Goal: Task Accomplishment & Management: Manage account settings

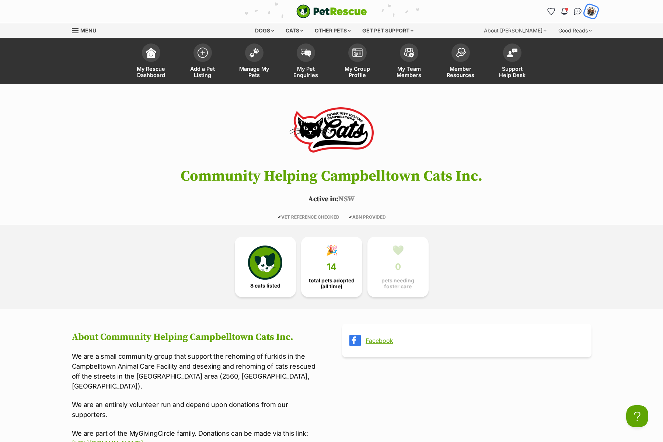
click at [593, 14] on div "My account" at bounding box center [590, 11] width 11 height 11
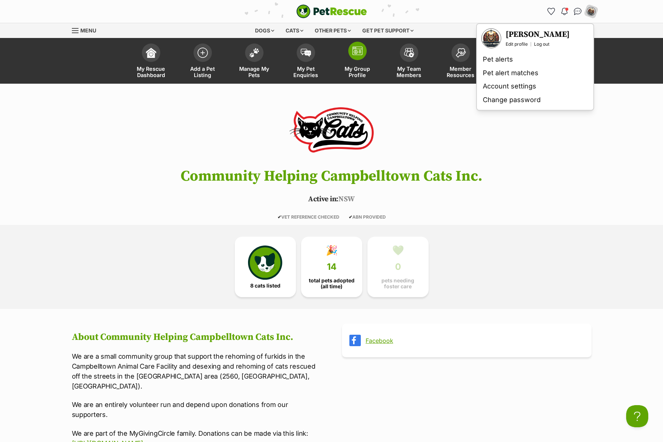
click at [346, 61] on link "My Group Profile" at bounding box center [357, 62] width 52 height 44
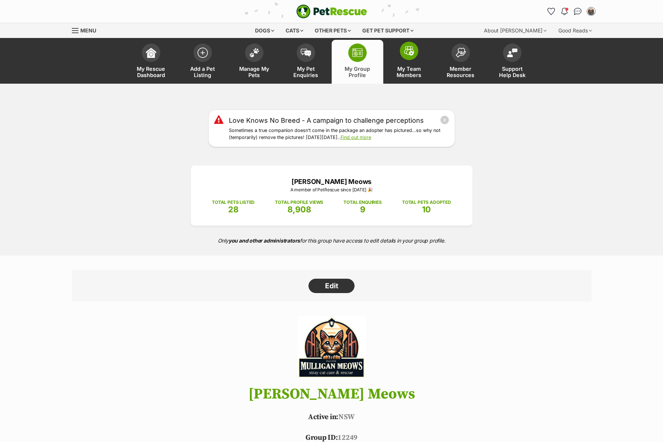
click at [410, 67] on span "My Team Members" at bounding box center [408, 72] width 33 height 13
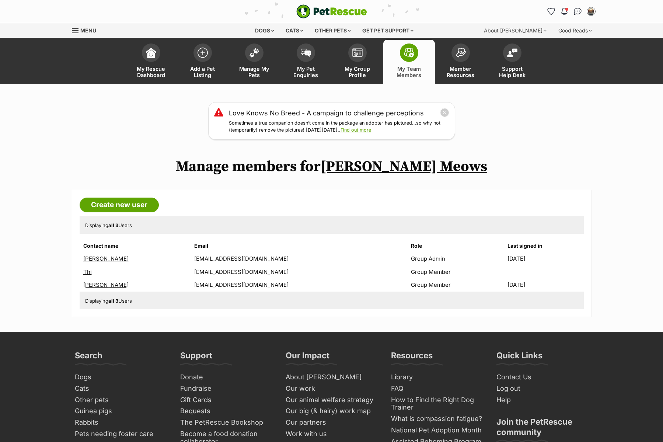
click at [94, 286] on link "Jamie Fox" at bounding box center [105, 284] width 45 height 7
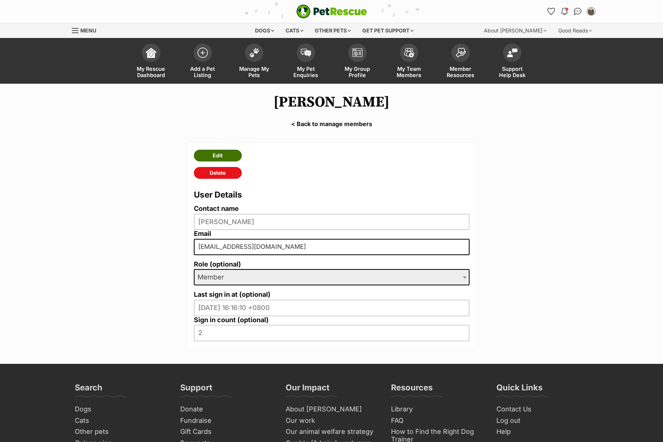
click at [227, 154] on link "Edit" at bounding box center [218, 156] width 48 height 12
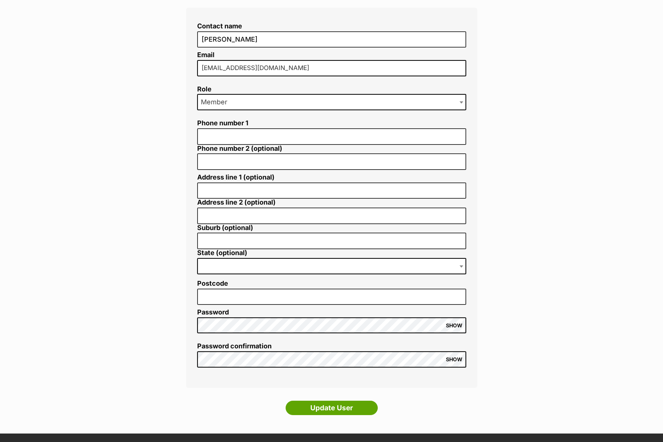
click at [184, 341] on div "Contact name Jamie Fox Email jamiehosko@hotmail.com Role Admin Member Member Ph…" at bounding box center [331, 210] width 313 height 416
click at [157, 380] on main "Edit Jamie Fox < Back to manage members Contact name Jamie Fox Email jamiehosko…" at bounding box center [331, 188] width 663 height 489
click at [452, 322] on span "SHOW" at bounding box center [454, 325] width 17 height 6
click at [186, 326] on div "Contact name Jamie Fox Email jamiehosko@hotmail.com Role Admin Member Member Ph…" at bounding box center [331, 198] width 291 height 380
click at [349, 410] on input "Update User" at bounding box center [331, 407] width 92 height 15
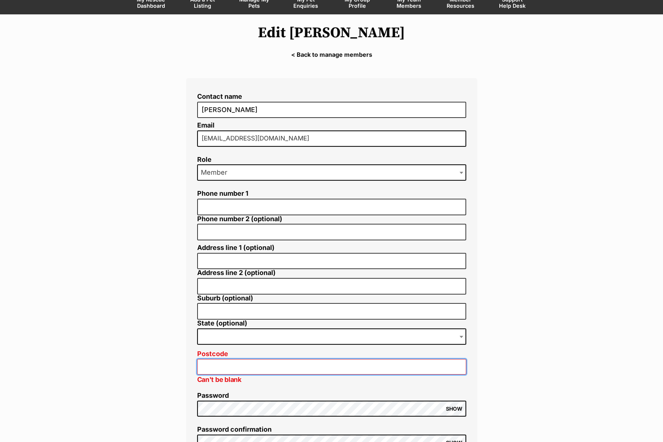
click at [213, 364] on input "Postcode" at bounding box center [331, 367] width 269 height 16
type input "2560"
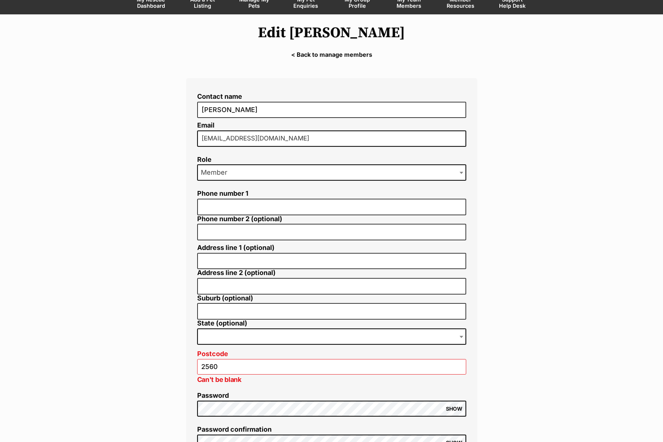
click at [550, 244] on main "Edit Jamie Fox < Back to manage members Contact name Jamie Fox Email jamiehosko…" at bounding box center [331, 265] width 663 height 502
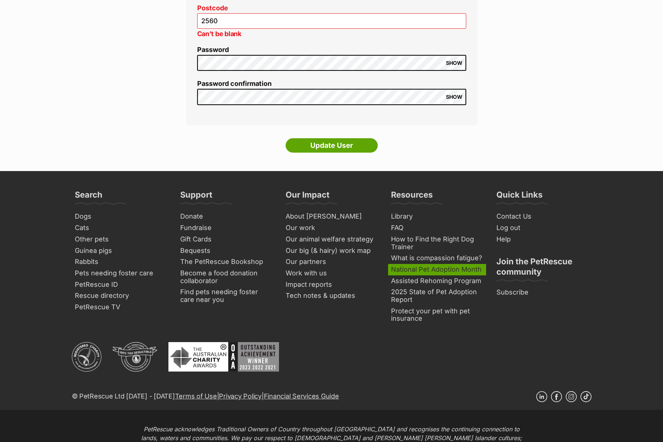
scroll to position [413, 0]
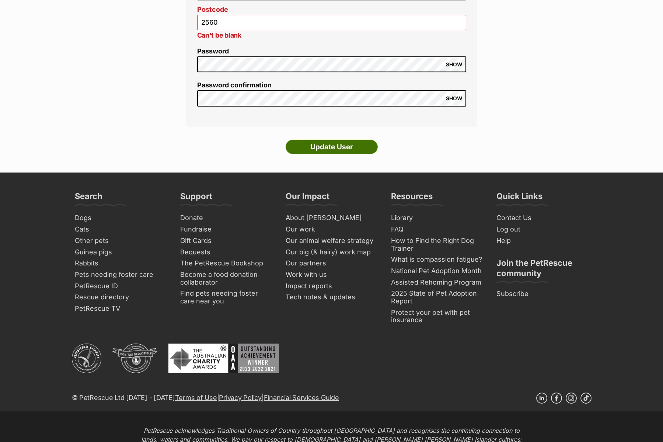
click at [373, 147] on input "Update User" at bounding box center [331, 147] width 92 height 15
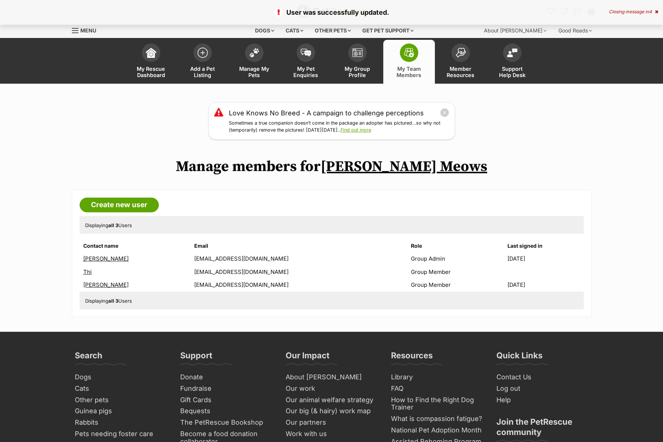
click at [93, 286] on link "[PERSON_NAME]" at bounding box center [105, 284] width 45 height 7
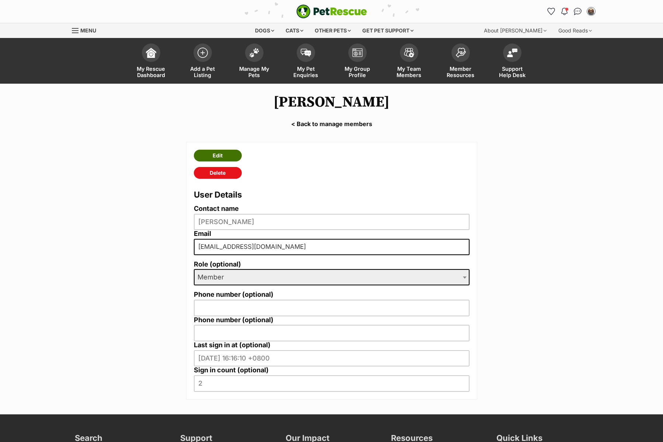
click at [221, 156] on link "Edit" at bounding box center [218, 156] width 48 height 12
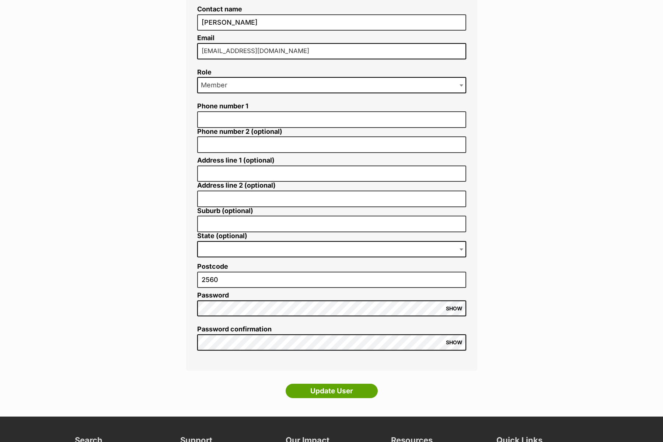
click at [456, 340] on span "SHOW" at bounding box center [454, 342] width 17 height 6
click at [366, 389] on input "Update User" at bounding box center [331, 390] width 92 height 15
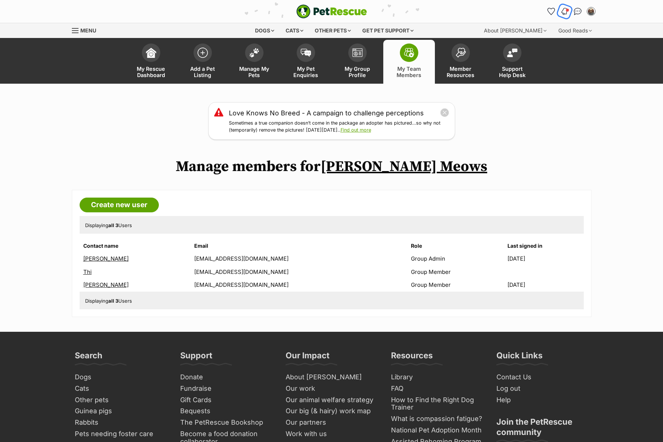
click at [567, 11] on span "Notifications" at bounding box center [567, 10] width 4 height 4
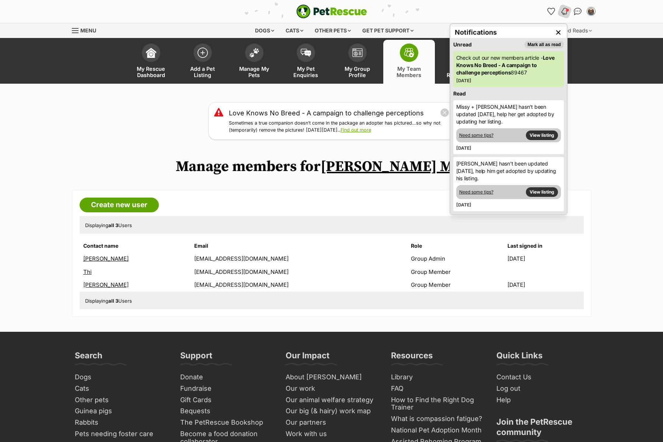
click at [132, 112] on div "Love Knows No Breed - A campaign to challenge perceptions Sometimes a true comp…" at bounding box center [331, 121] width 663 height 38
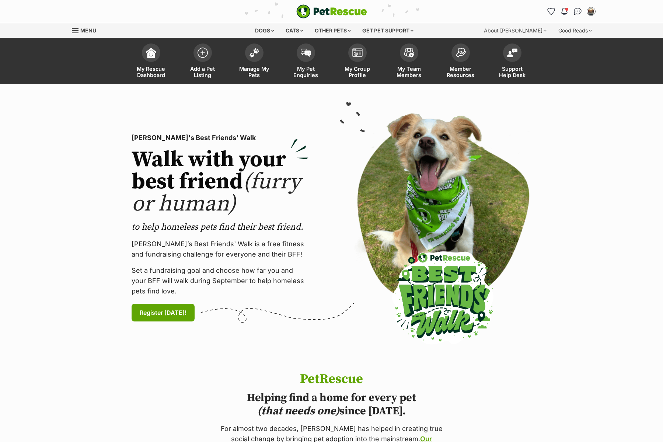
click at [256, 62] on link "Manage My Pets" at bounding box center [254, 62] width 52 height 44
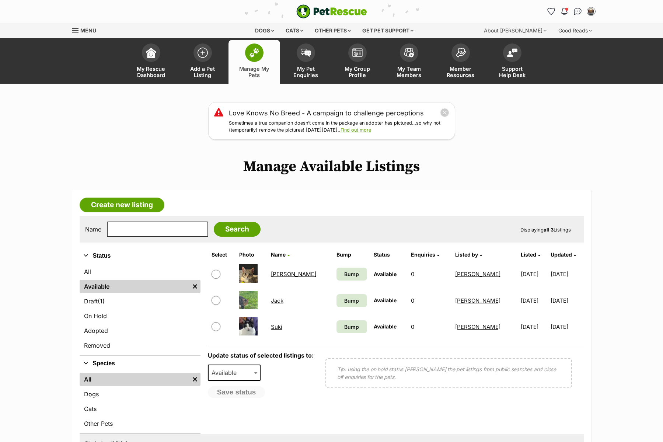
click at [280, 328] on link "Suki" at bounding box center [276, 326] width 11 height 7
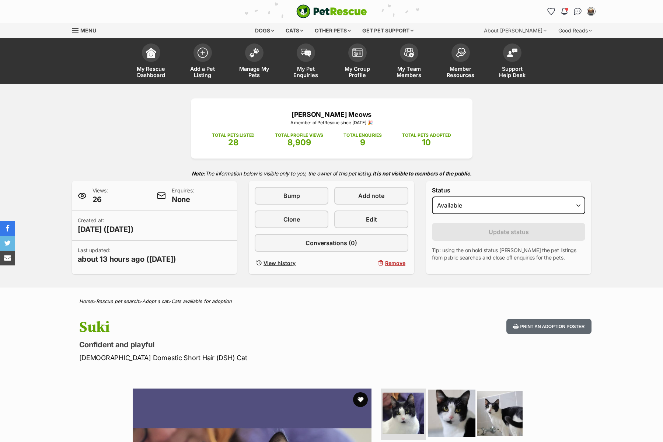
click at [446, 399] on img at bounding box center [452, 413] width 48 height 48
click at [449, 404] on img at bounding box center [451, 413] width 44 height 44
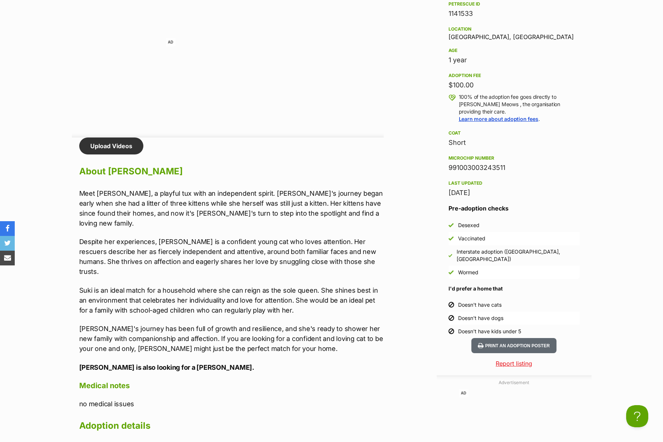
scroll to position [820, 0]
